Goal: Transaction & Acquisition: Purchase product/service

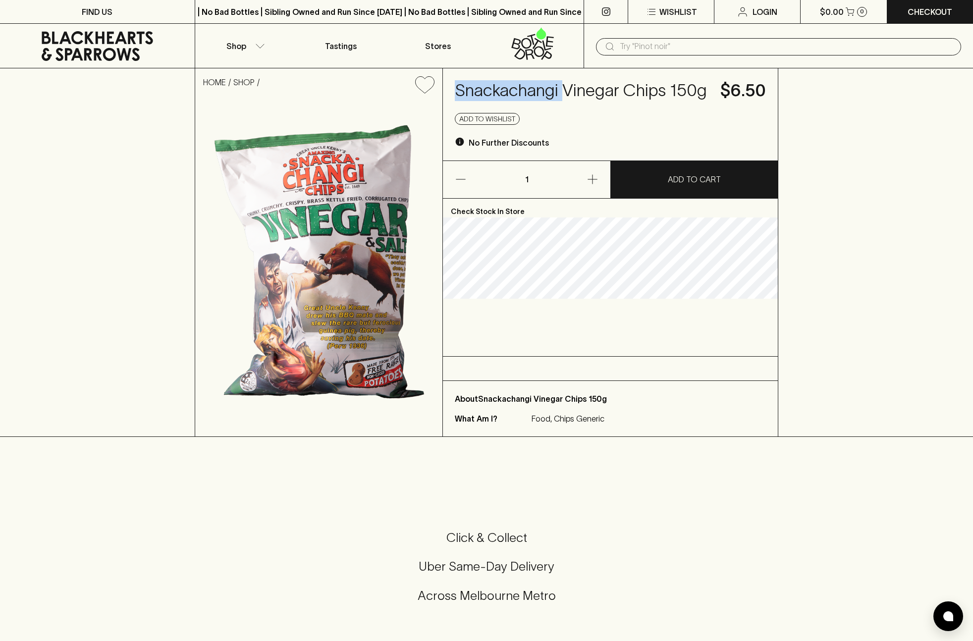
drag, startPoint x: 457, startPoint y: 85, endPoint x: 567, endPoint y: 95, distance: 110.5
click at [567, 95] on h4 "Snackachangi Vinegar Chips 150g" at bounding box center [582, 90] width 254 height 21
copy h4 "Snackachangi"
click at [645, 44] on input "text" at bounding box center [786, 47] width 333 height 16
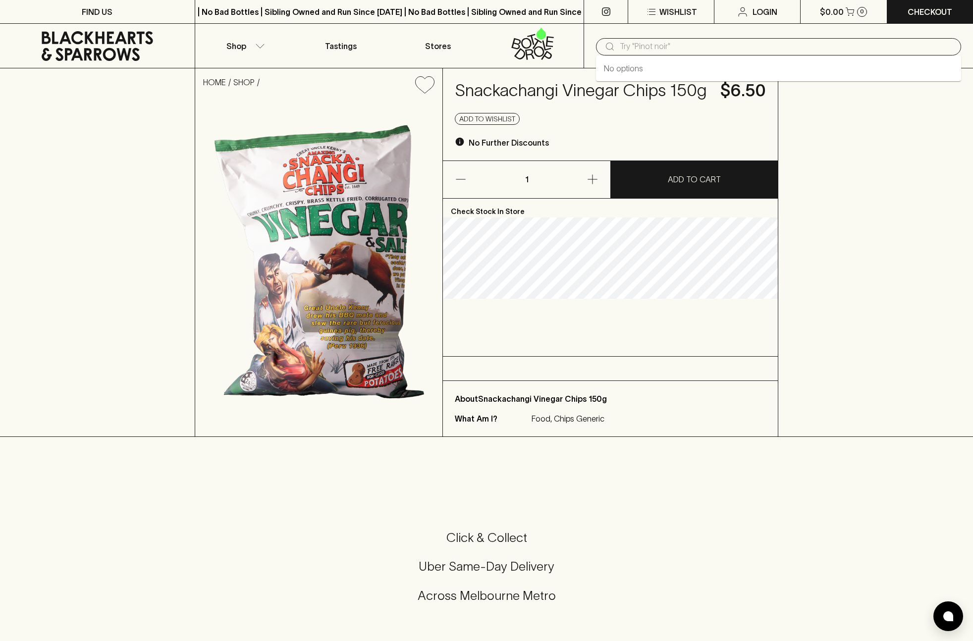
paste input "Snackachangi"
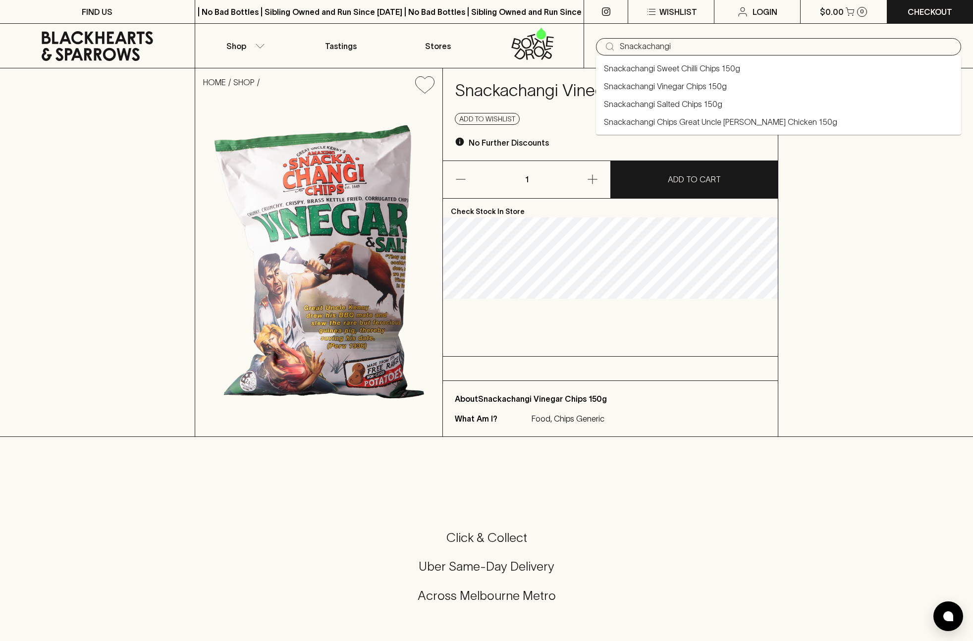
type input "Snackachangi"
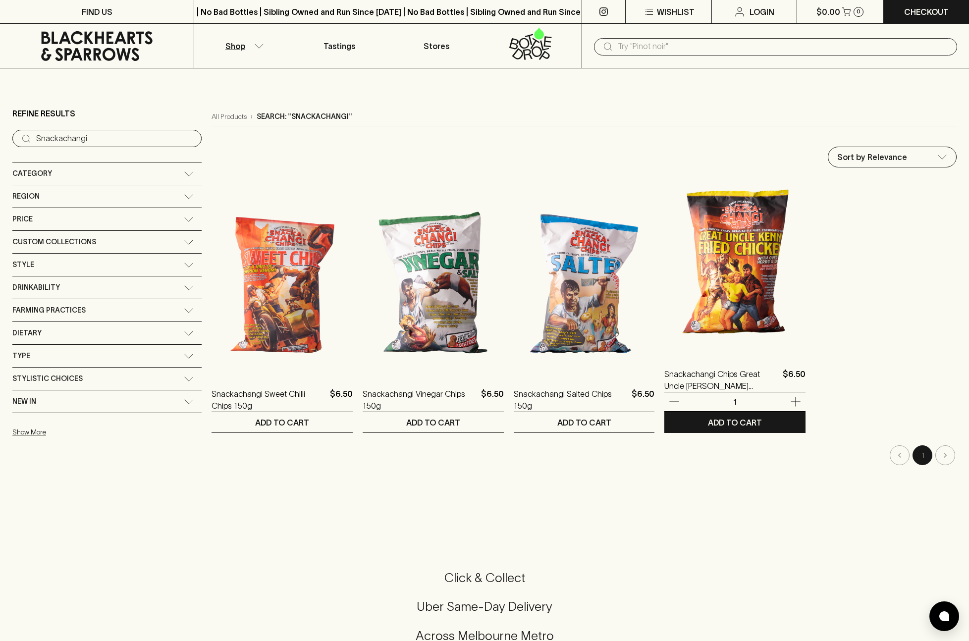
click at [709, 283] on img at bounding box center [734, 266] width 141 height 173
